Goal: Book appointment/travel/reservation

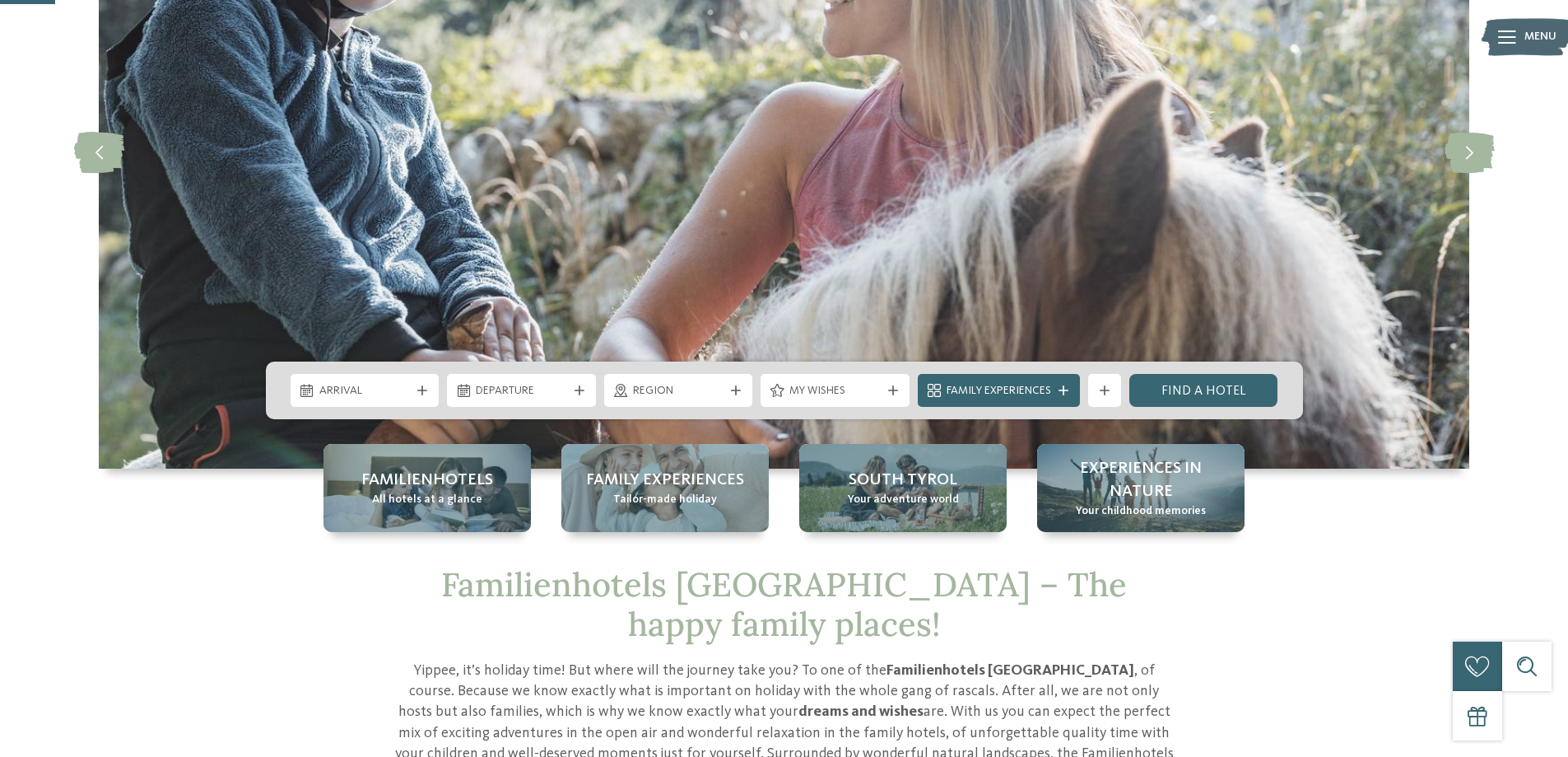
scroll to position [247, 0]
click at [366, 391] on span "Arrival" at bounding box center [364, 391] width 92 height 17
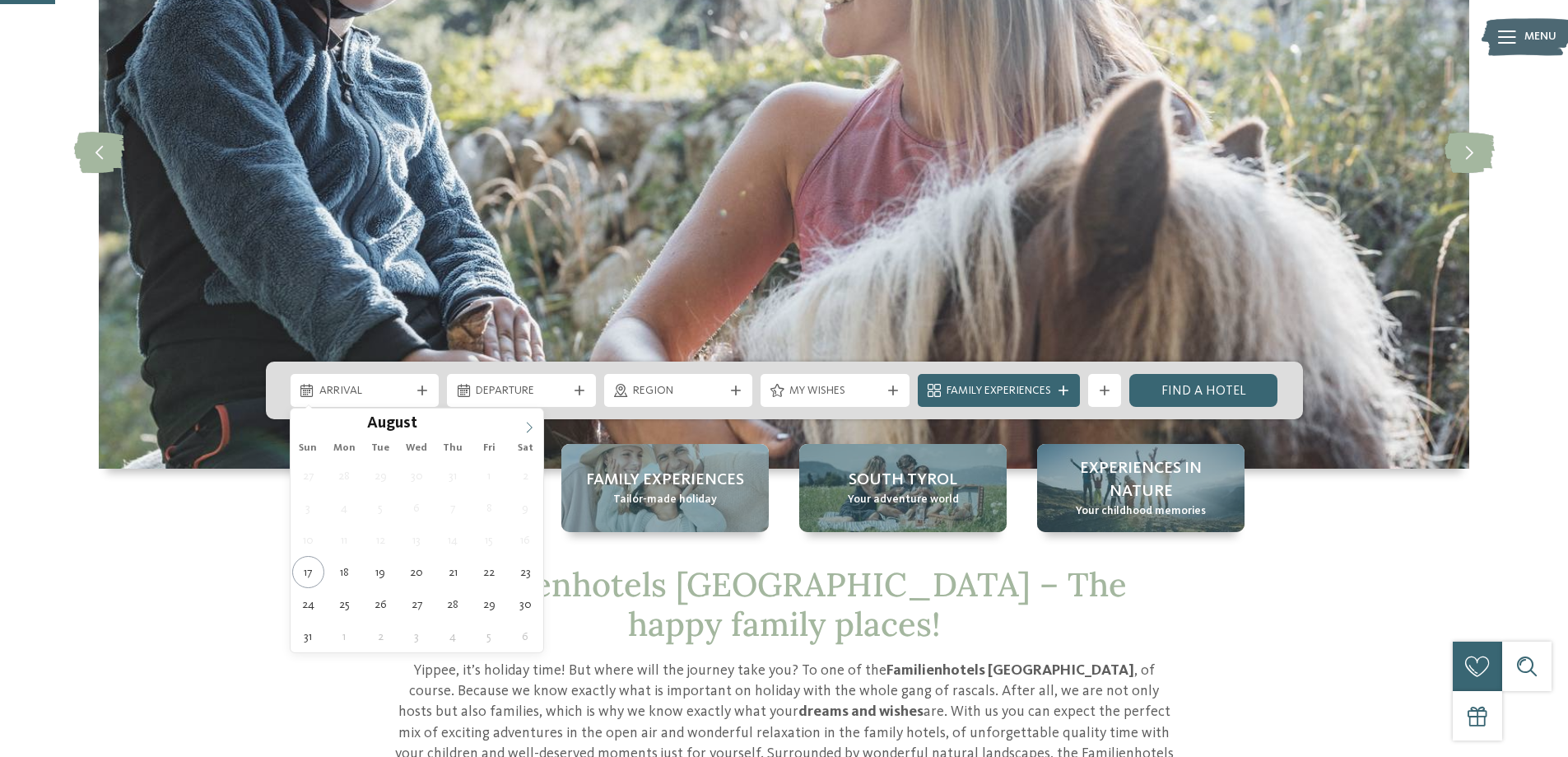
click at [526, 421] on icon at bounding box center [529, 426] width 11 height 11
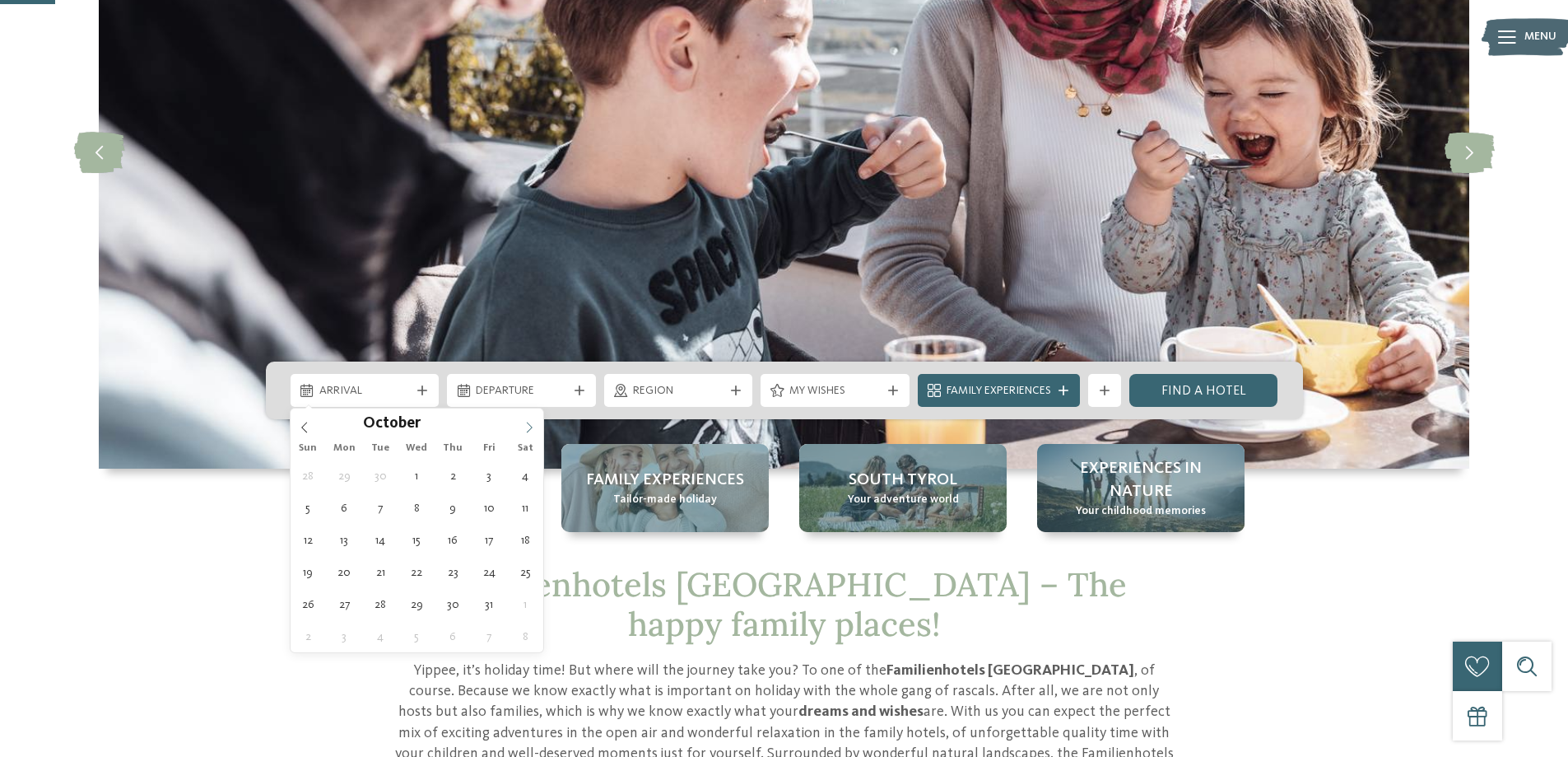
click at [526, 421] on icon at bounding box center [529, 426] width 11 height 11
click at [299, 426] on icon at bounding box center [304, 426] width 11 height 11
type div "[DATE]"
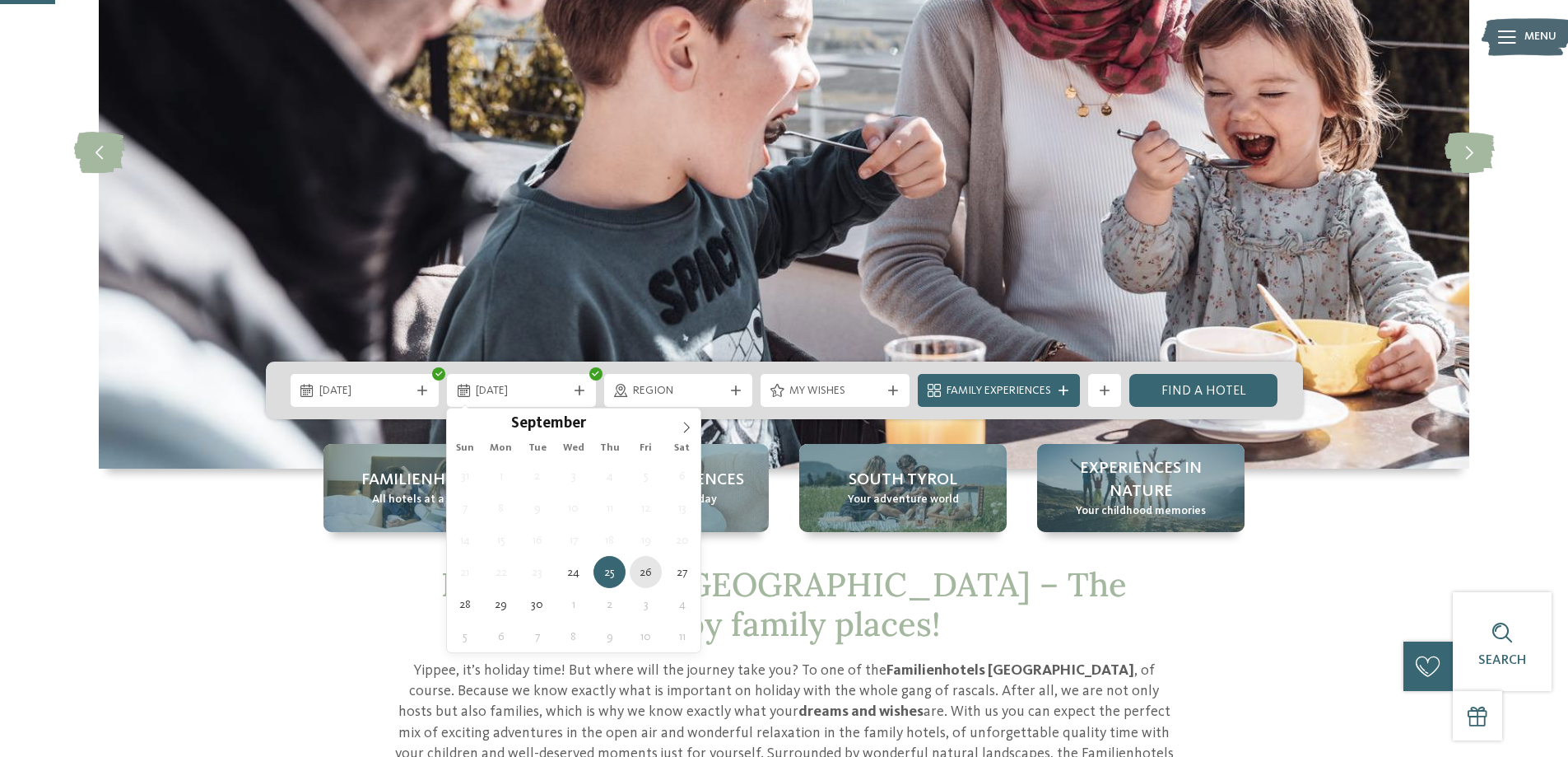
type div "[DATE]"
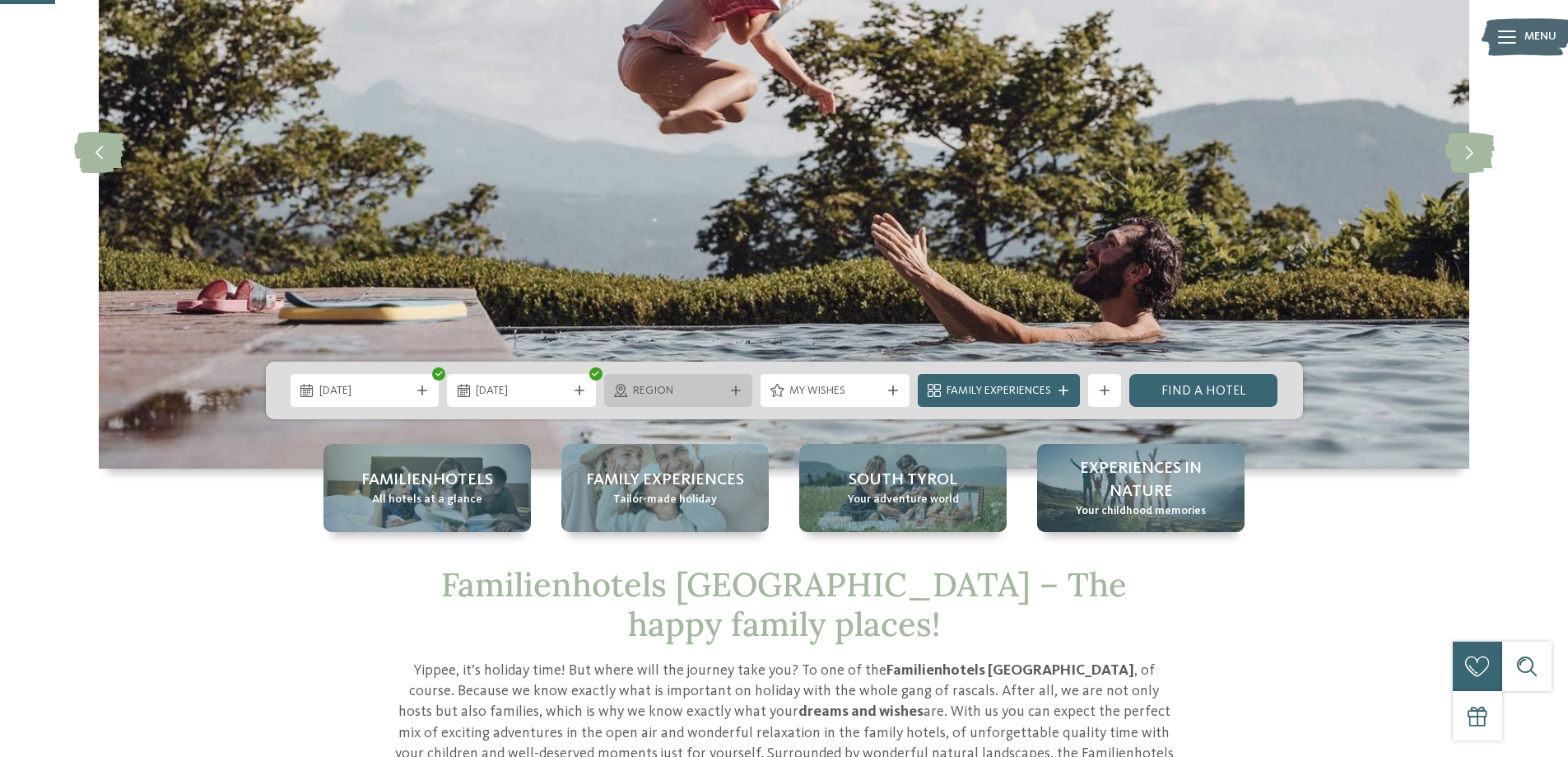
click at [730, 389] on icon at bounding box center [735, 390] width 10 height 10
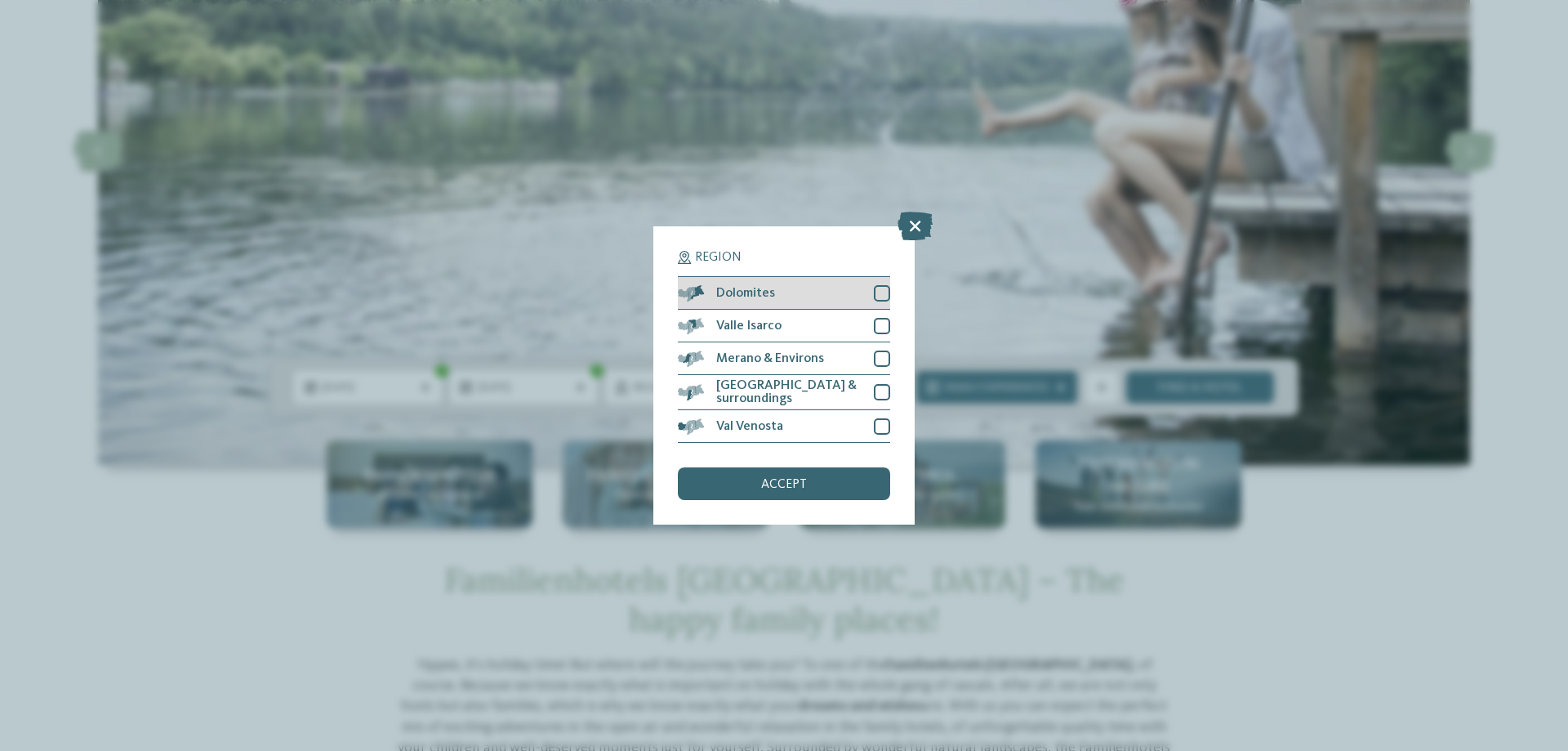
click at [804, 300] on div "Dolomites" at bounding box center [784, 293] width 212 height 33
click at [781, 491] on div "accept" at bounding box center [784, 484] width 212 height 33
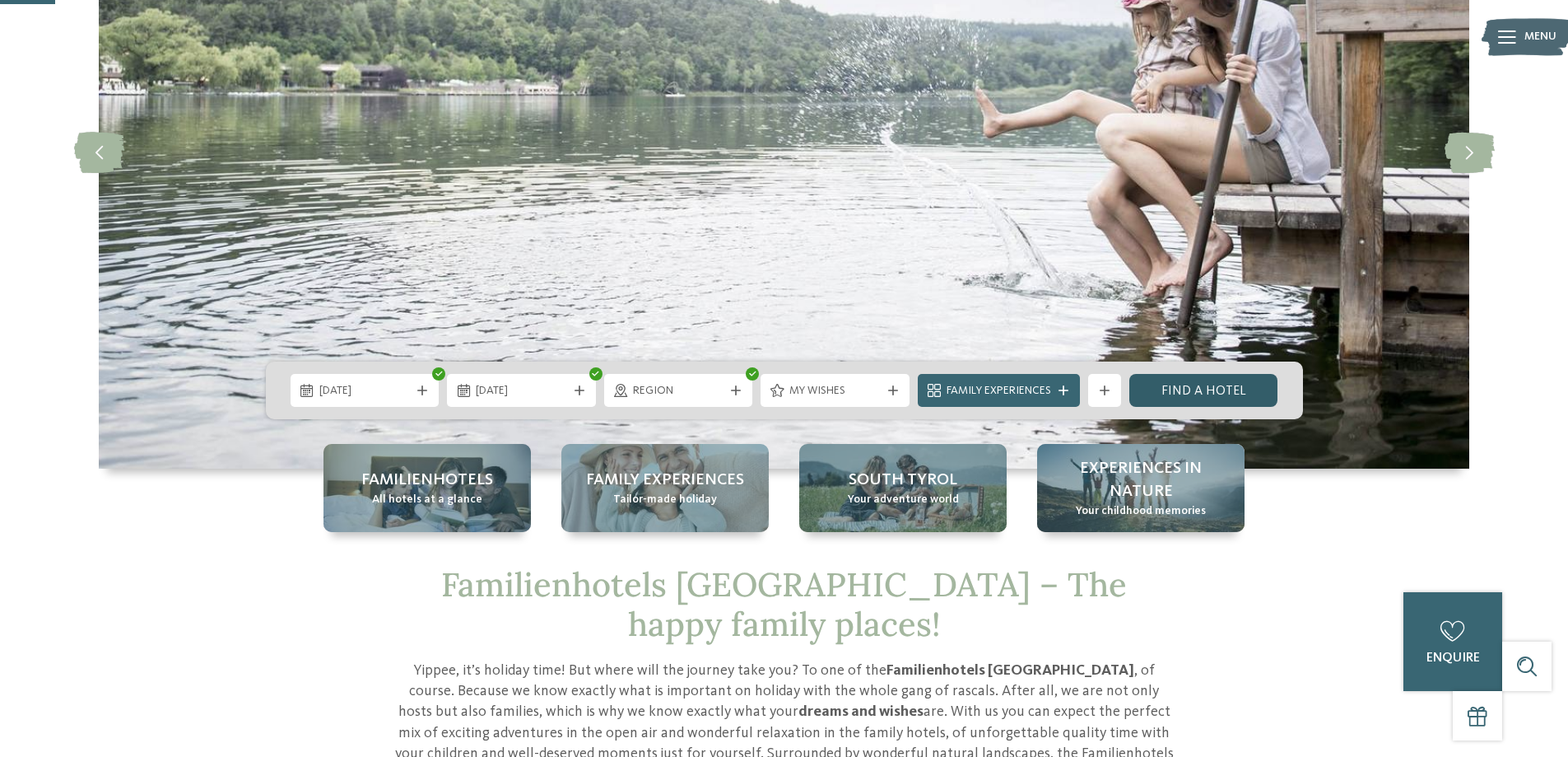
click at [1209, 392] on link "Find a hotel" at bounding box center [1203, 391] width 149 height 33
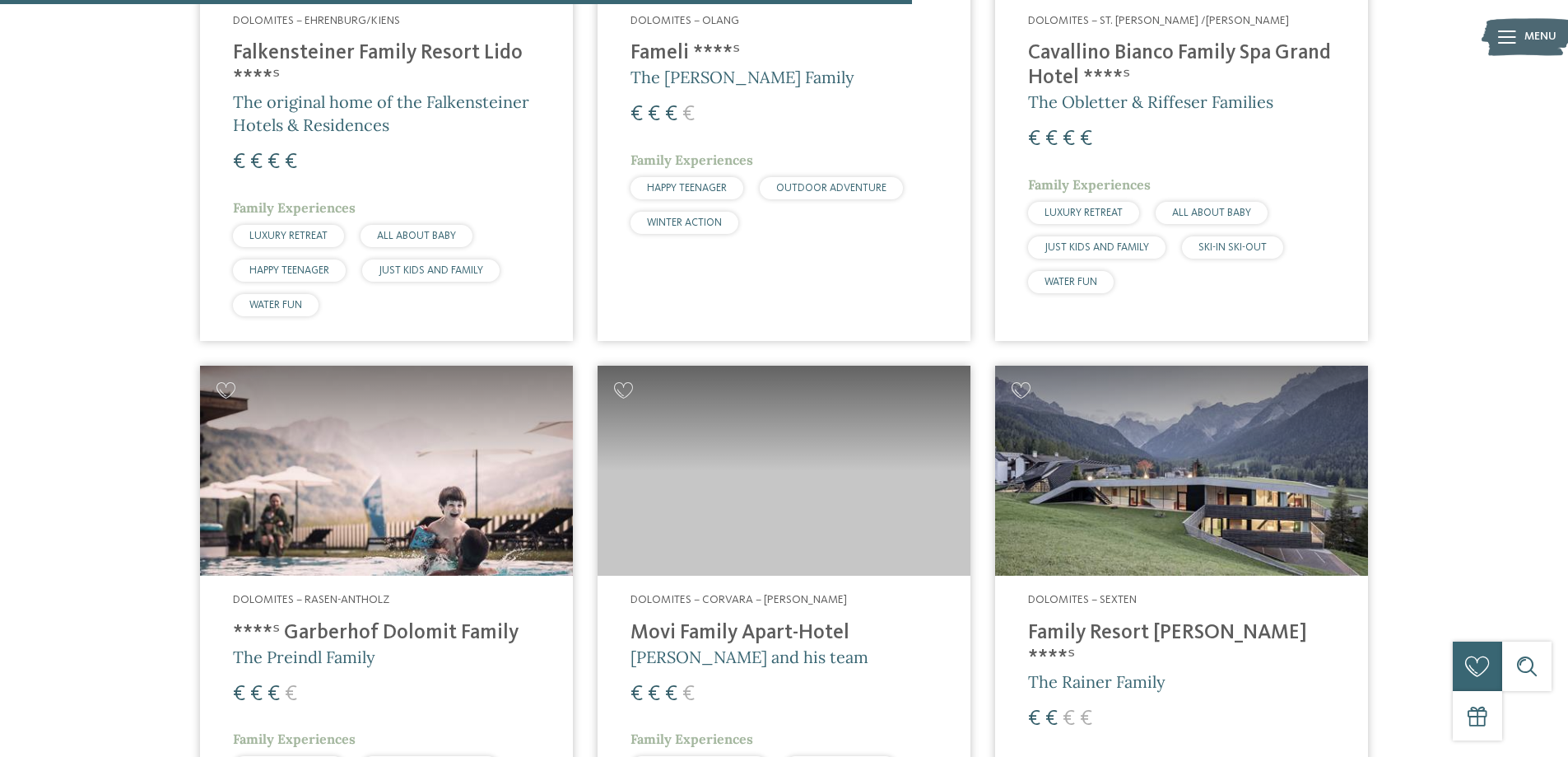
scroll to position [1407, 0]
